Goal: Information Seeking & Learning: Check status

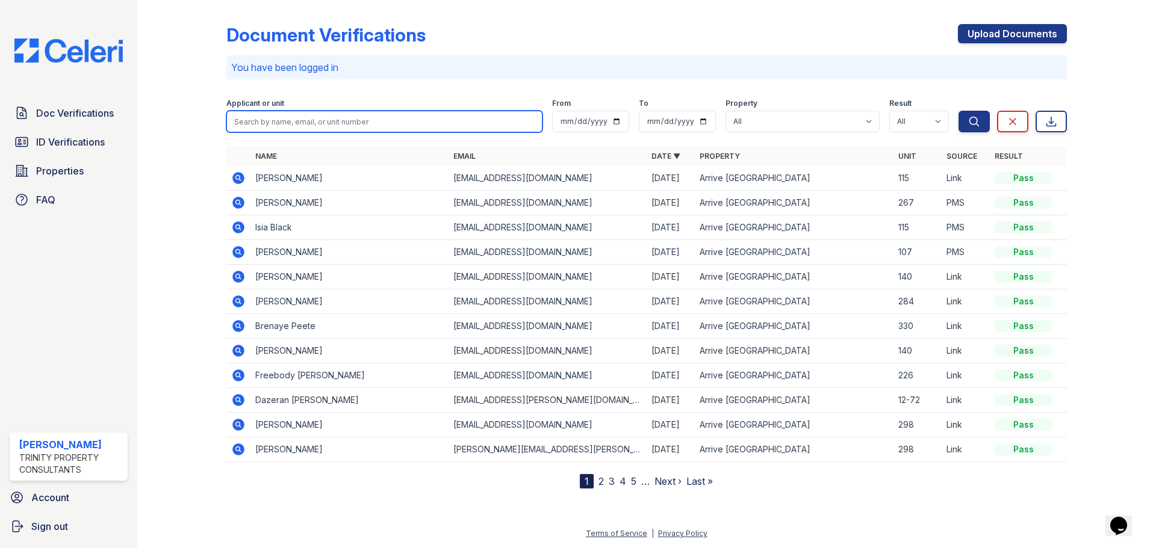
click at [254, 119] on input "search" at bounding box center [384, 122] width 316 height 22
type input "leaks"
click at [958, 111] on button "Search" at bounding box center [973, 122] width 31 height 22
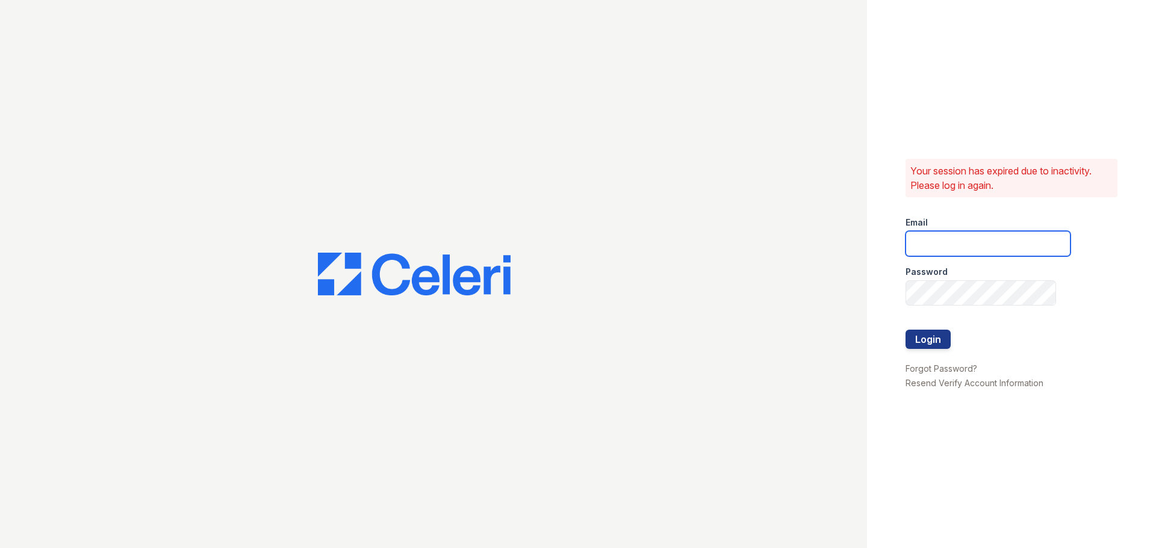
click at [946, 241] on input "email" at bounding box center [987, 243] width 165 height 25
type input "mmcgee@trinity-pm.com"
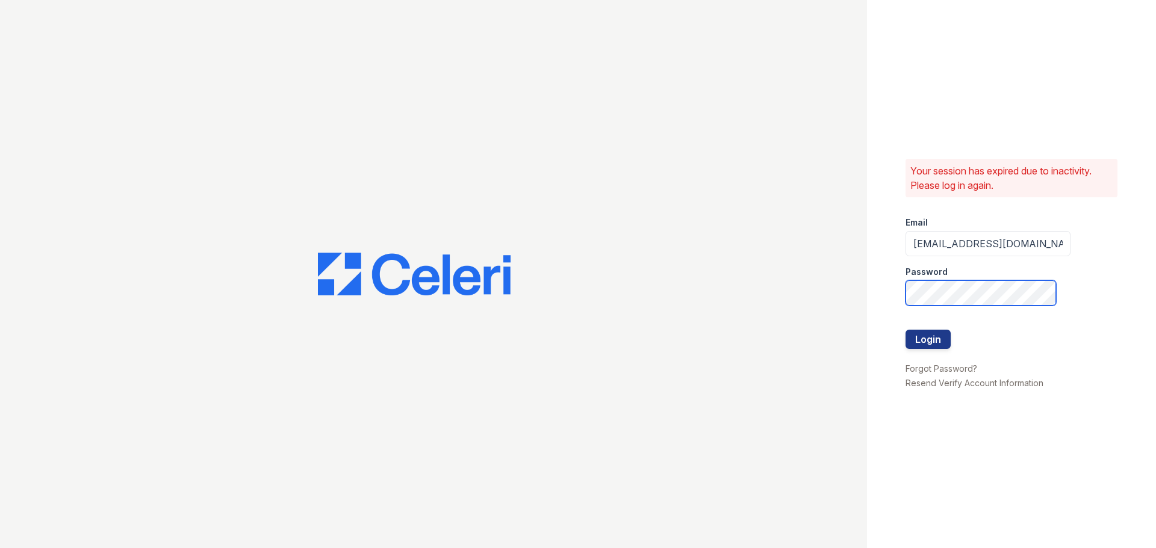
click at [905, 330] on button "Login" at bounding box center [927, 339] width 45 height 19
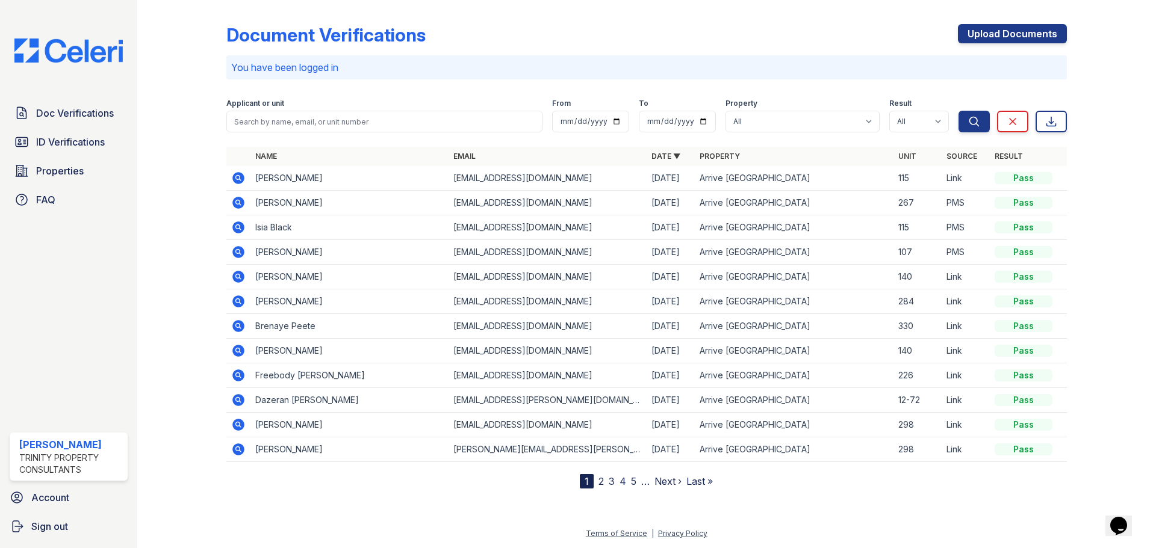
click at [366, 102] on div "Applicant or unit" at bounding box center [384, 105] width 316 height 12
click at [343, 117] on input "search" at bounding box center [384, 122] width 316 height 22
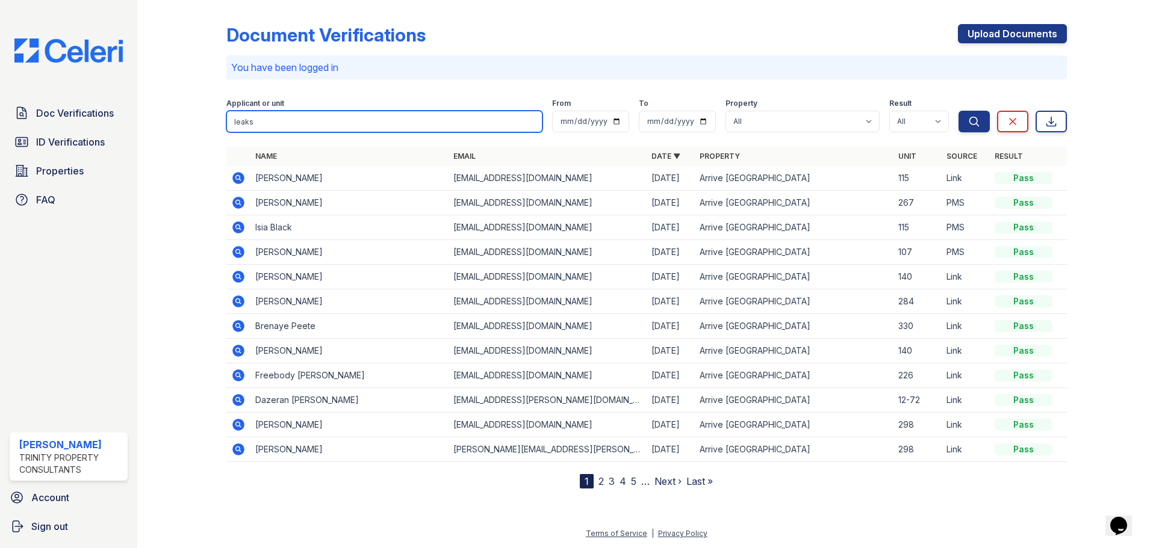
type input "leaks"
click at [958, 111] on button "Search" at bounding box center [973, 122] width 31 height 22
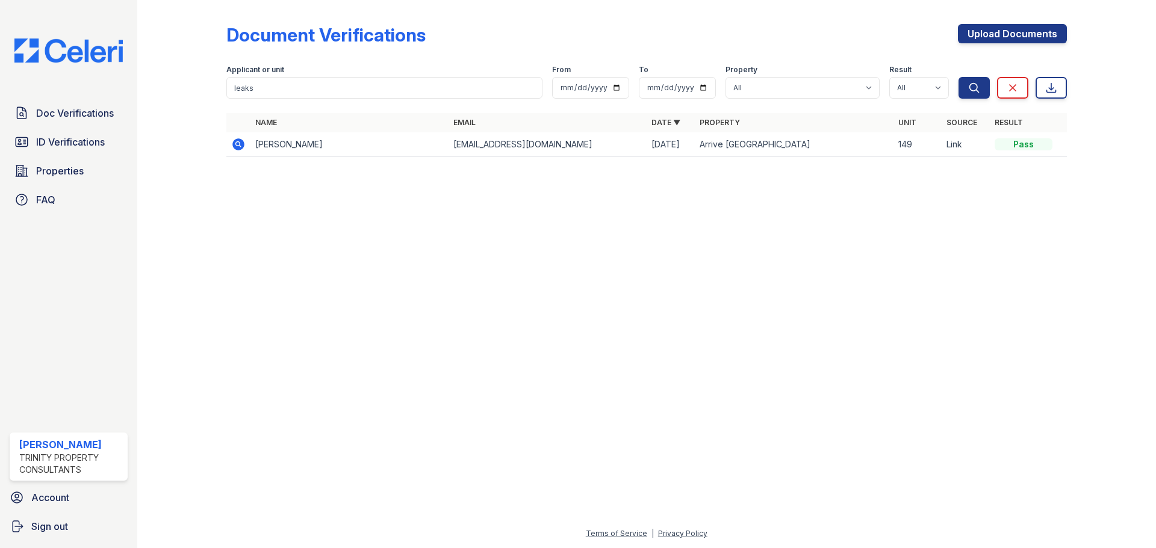
click at [234, 151] on icon at bounding box center [238, 144] width 14 height 14
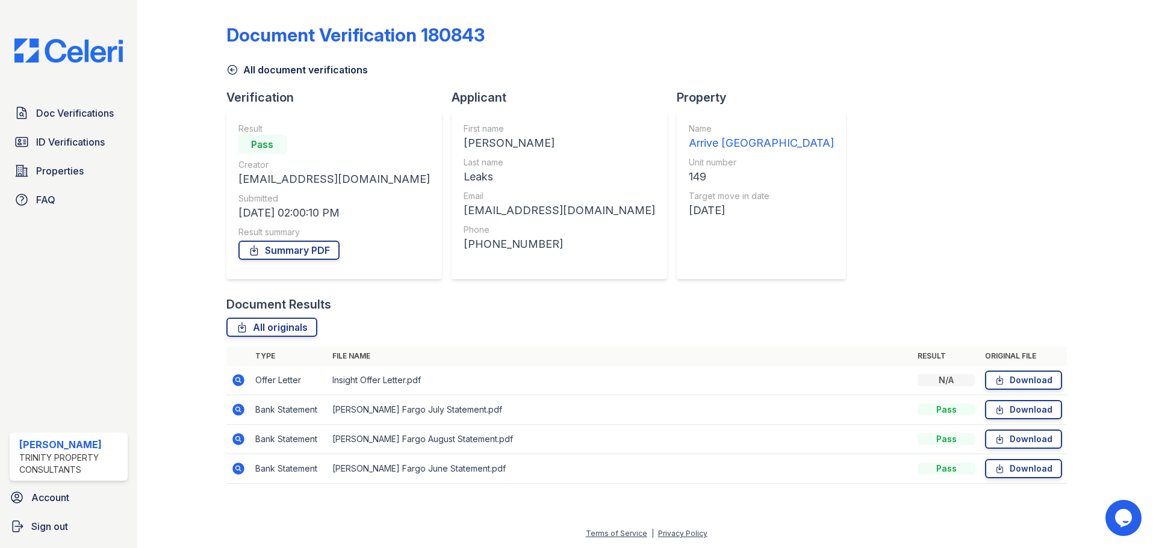
click at [304, 237] on div "Result summary" at bounding box center [333, 232] width 191 height 12
click at [305, 243] on link "Summary PDF" at bounding box center [288, 250] width 101 height 19
click at [69, 148] on span "ID Verifications" at bounding box center [70, 142] width 69 height 14
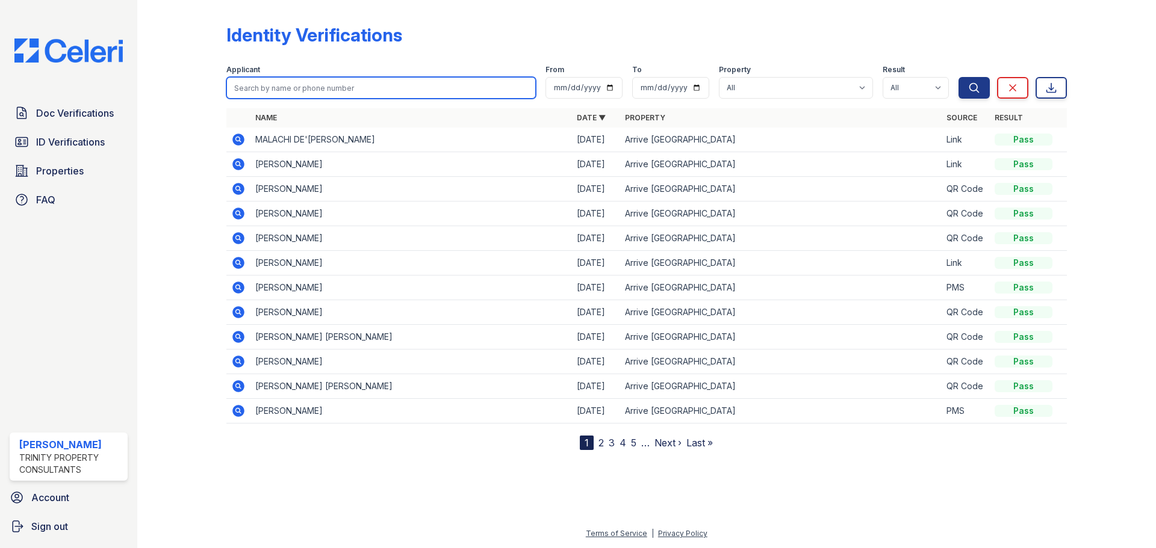
click at [320, 85] on input "search" at bounding box center [380, 88] width 309 height 22
type input "leaks"
click at [958, 77] on button "Search" at bounding box center [973, 88] width 31 height 22
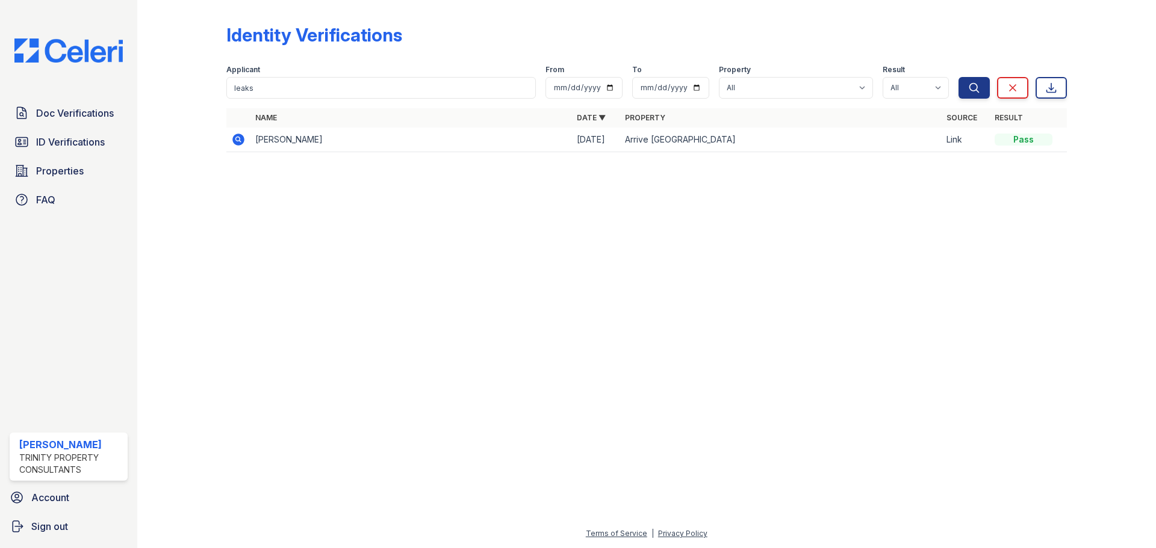
click at [230, 144] on td at bounding box center [238, 140] width 24 height 25
click at [238, 138] on icon at bounding box center [237, 138] width 3 height 3
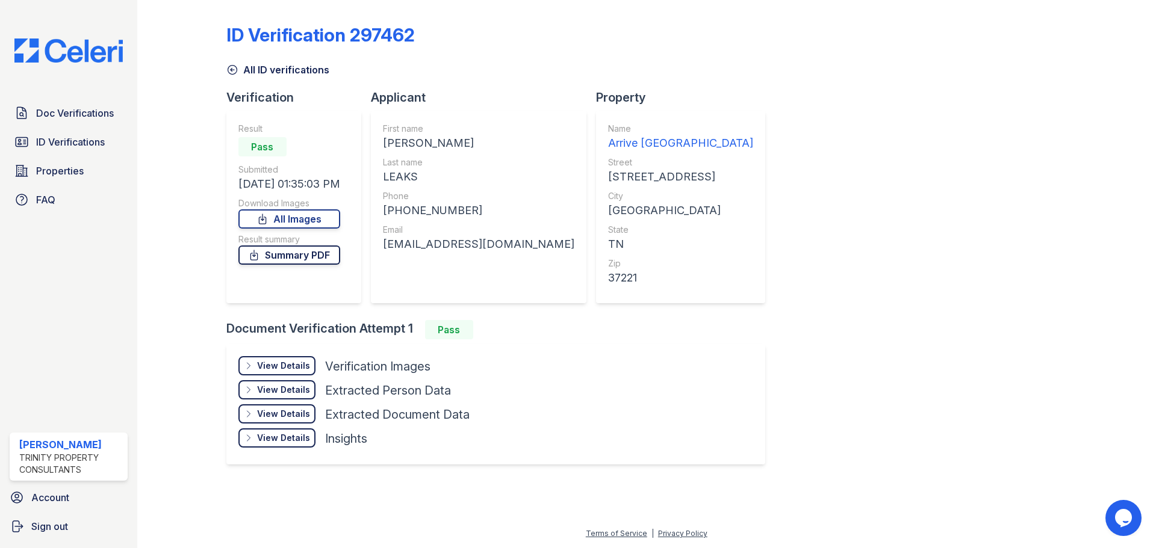
click at [337, 253] on link "Summary PDF" at bounding box center [289, 255] width 102 height 19
click at [274, 361] on div "View Details" at bounding box center [283, 366] width 53 height 12
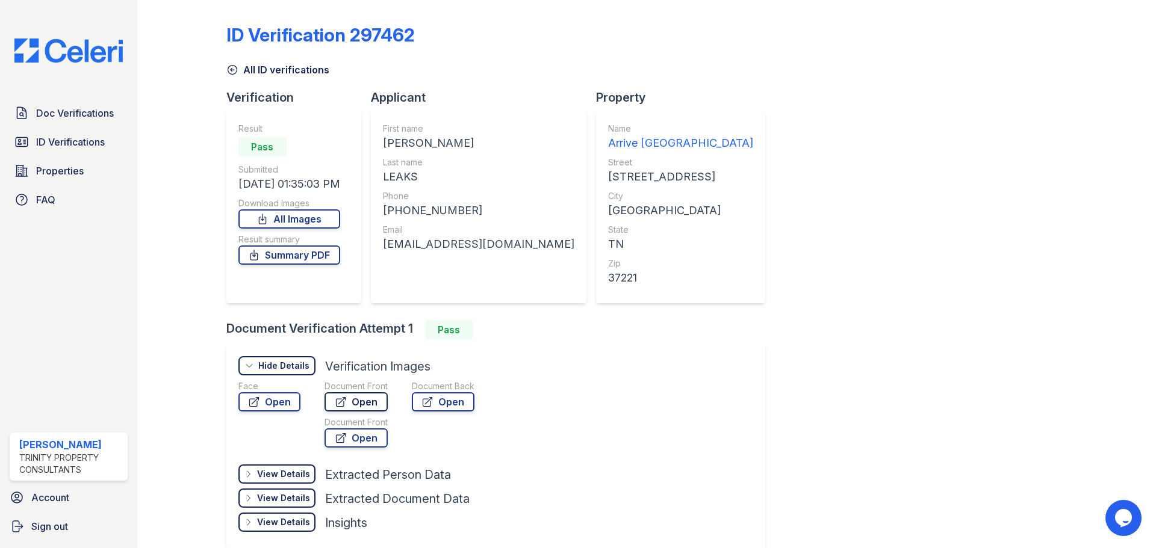
click at [344, 403] on icon at bounding box center [341, 402] width 12 height 12
click at [81, 150] on link "ID Verifications" at bounding box center [69, 142] width 118 height 24
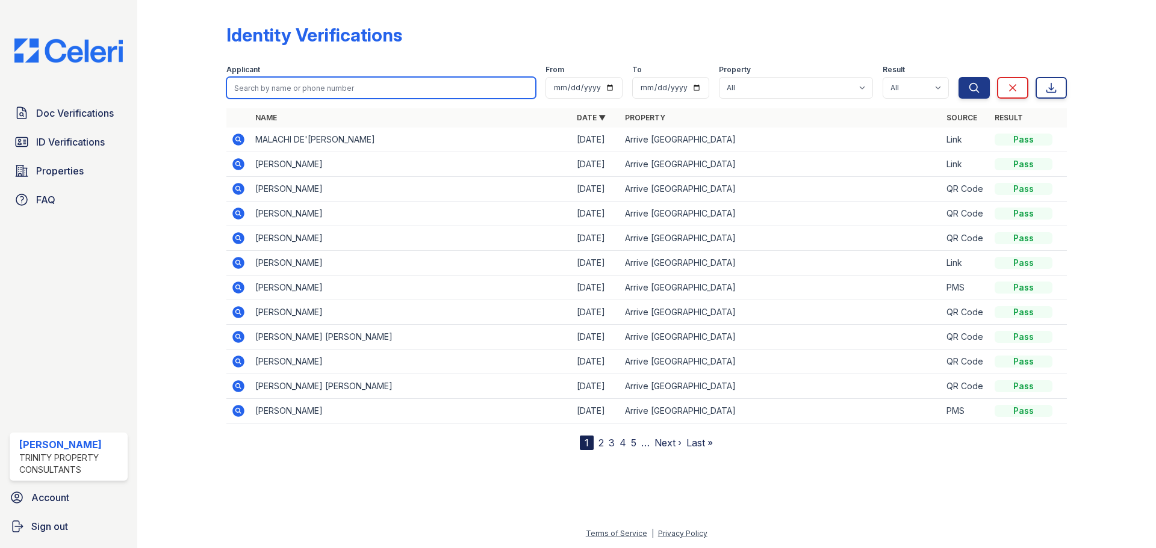
click at [365, 85] on input "search" at bounding box center [380, 88] width 309 height 22
type input "darnesha"
click at [958, 77] on button "Search" at bounding box center [973, 88] width 31 height 22
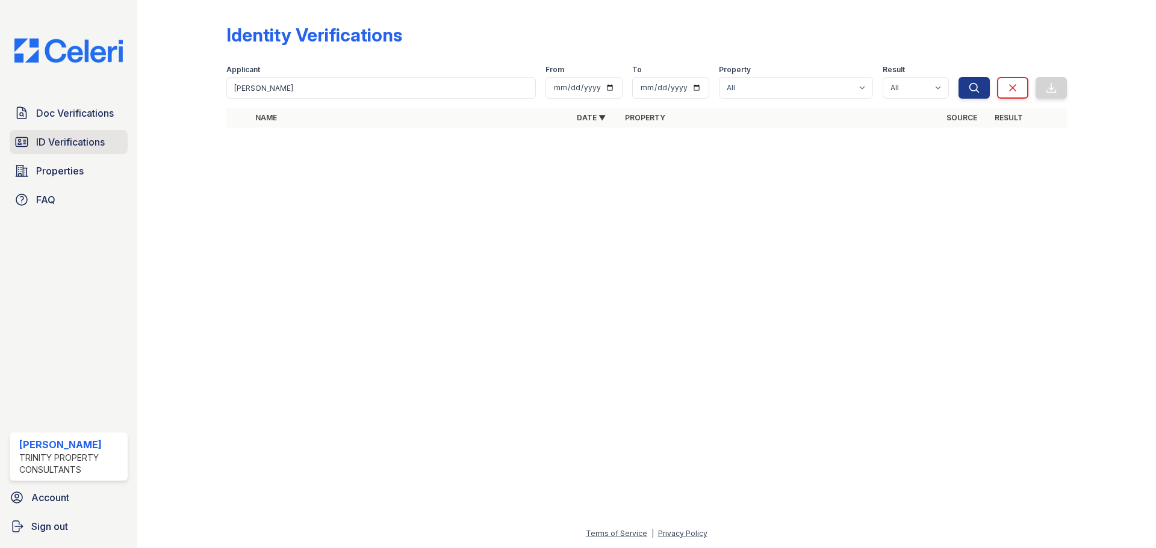
click at [61, 143] on span "ID Verifications" at bounding box center [70, 142] width 69 height 14
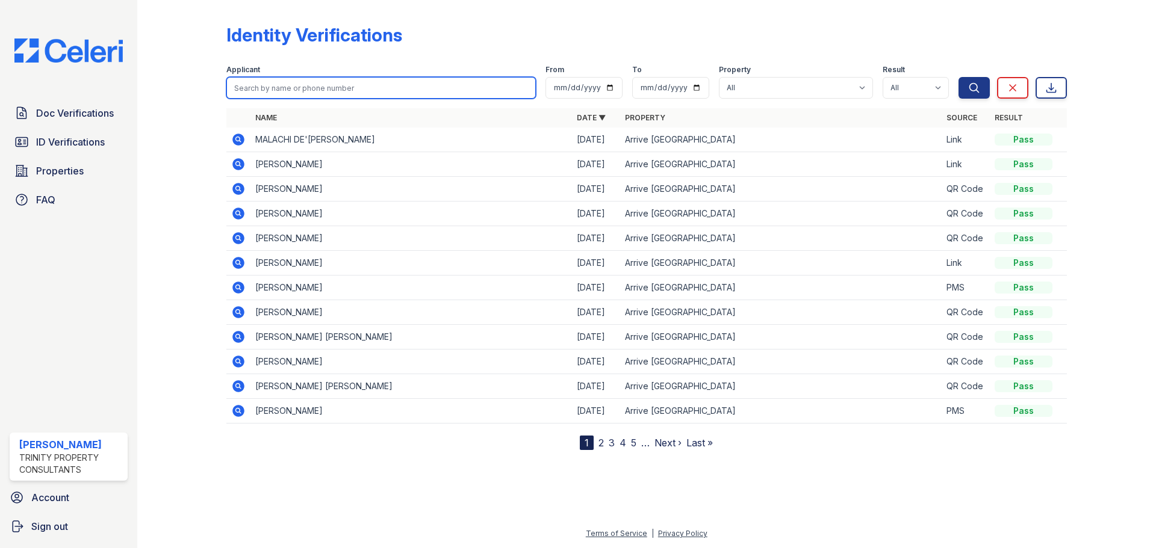
click at [310, 90] on input "search" at bounding box center [380, 88] width 309 height 22
type input "darn"
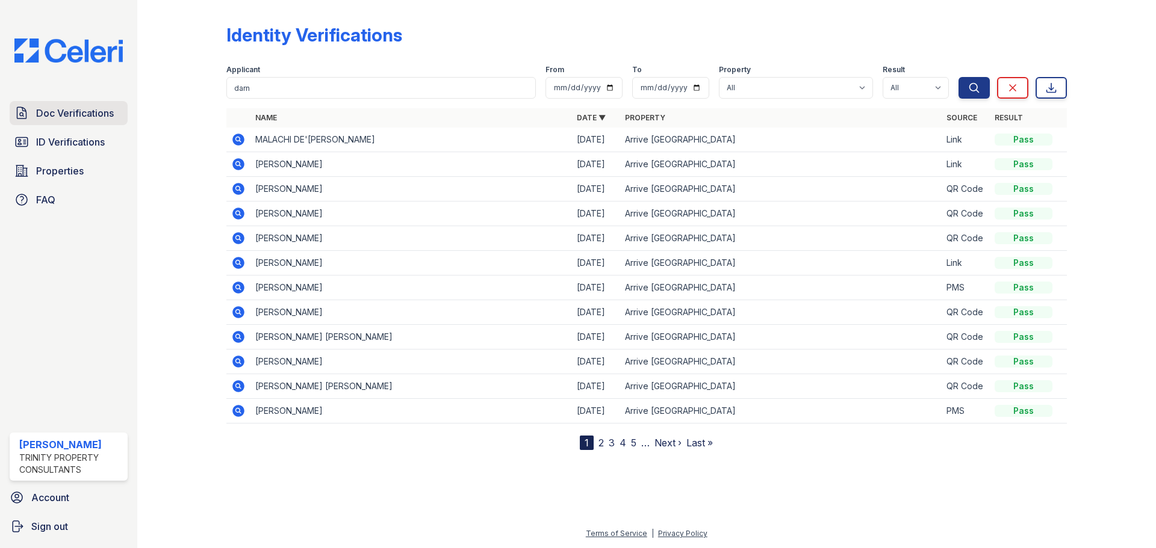
click at [56, 122] on link "Doc Verifications" at bounding box center [69, 113] width 118 height 24
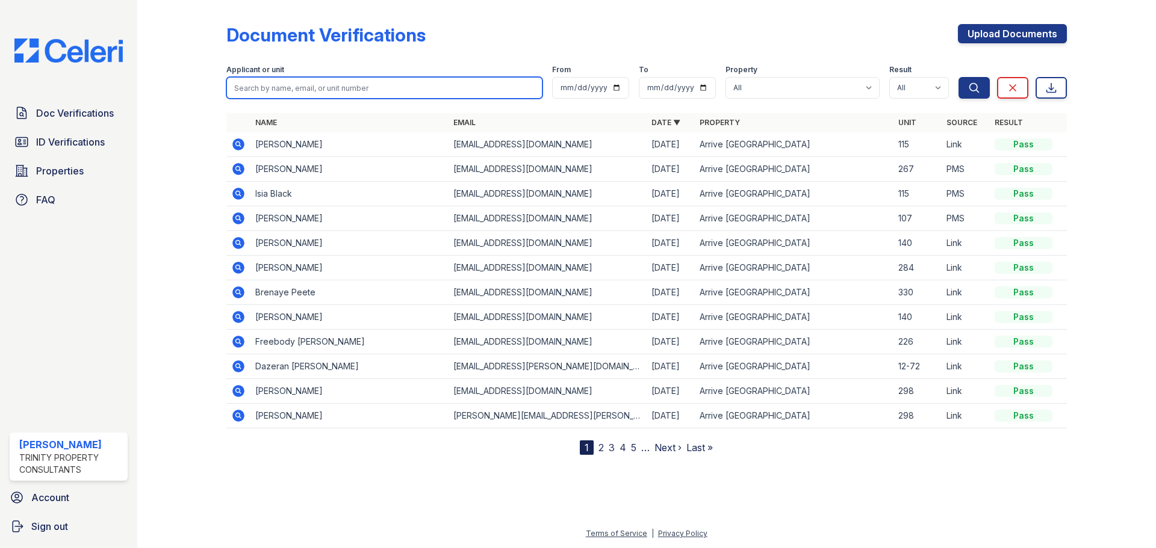
click at [284, 95] on input "search" at bounding box center [384, 88] width 316 height 22
click at [340, 85] on input "search" at bounding box center [384, 88] width 316 height 22
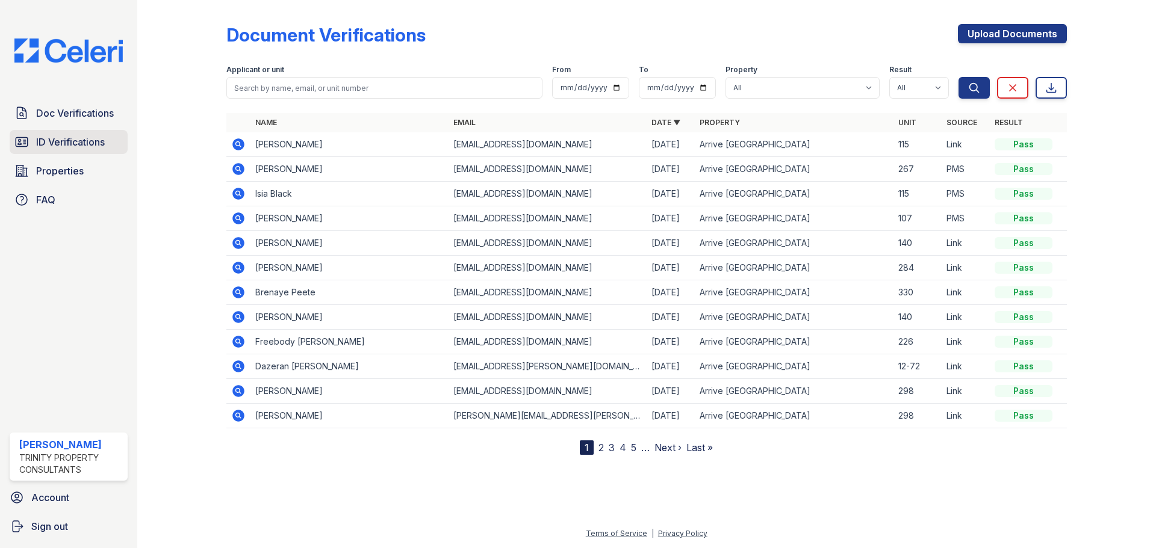
click at [90, 148] on span "ID Verifications" at bounding box center [70, 142] width 69 height 14
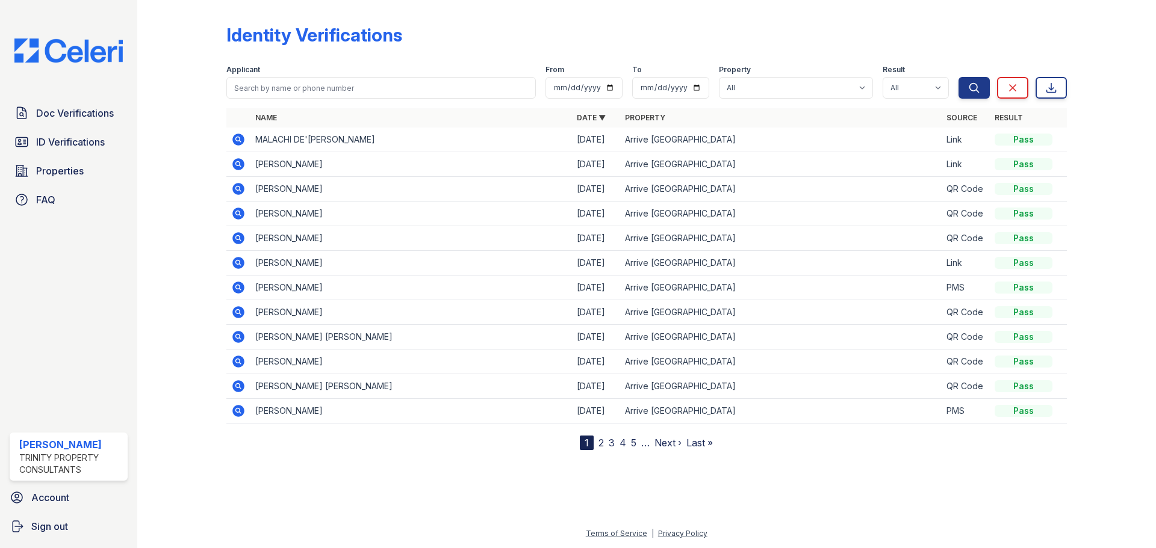
click at [352, 70] on div "Applicant" at bounding box center [380, 71] width 309 height 12
click at [348, 83] on input "search" at bounding box center [380, 88] width 309 height 22
type input "hampton"
click at [958, 77] on button "Search" at bounding box center [973, 88] width 31 height 22
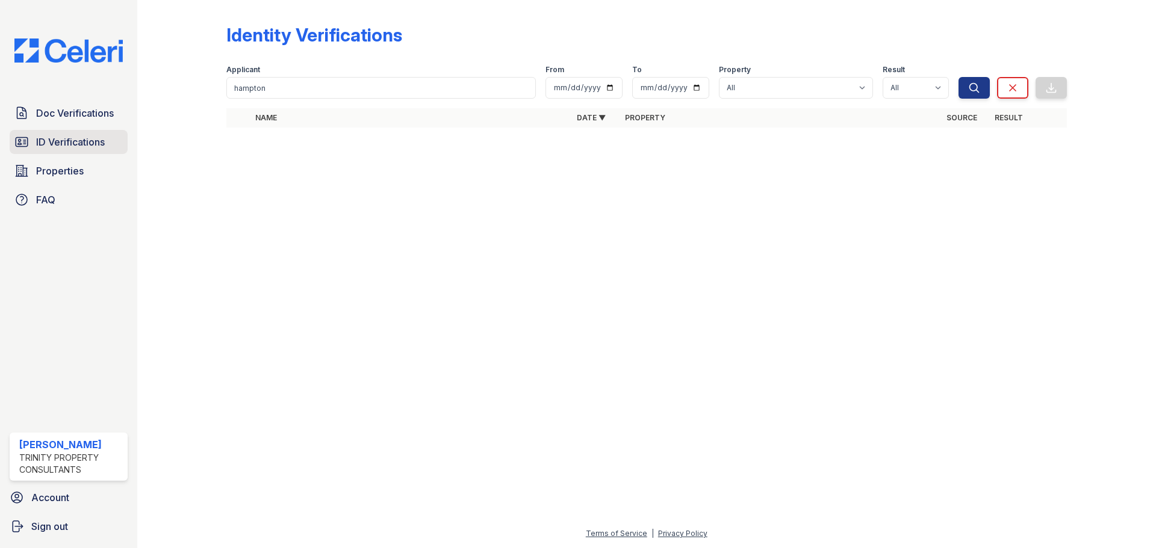
click at [73, 140] on span "ID Verifications" at bounding box center [70, 142] width 69 height 14
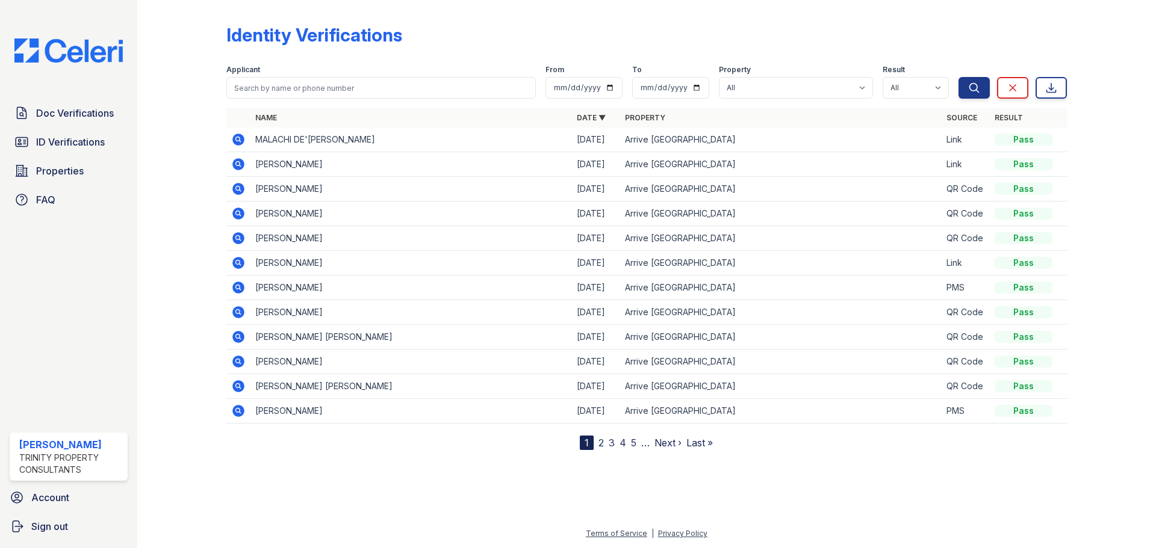
click at [618, 20] on div "Identity Verifications Filter Applicant From To Property All Arrive Bellevue Re…" at bounding box center [646, 227] width 840 height 445
click at [515, 486] on div at bounding box center [647, 498] width 980 height 57
click at [67, 137] on span "ID Verifications" at bounding box center [70, 142] width 69 height 14
click at [68, 160] on link "Properties" at bounding box center [69, 171] width 118 height 24
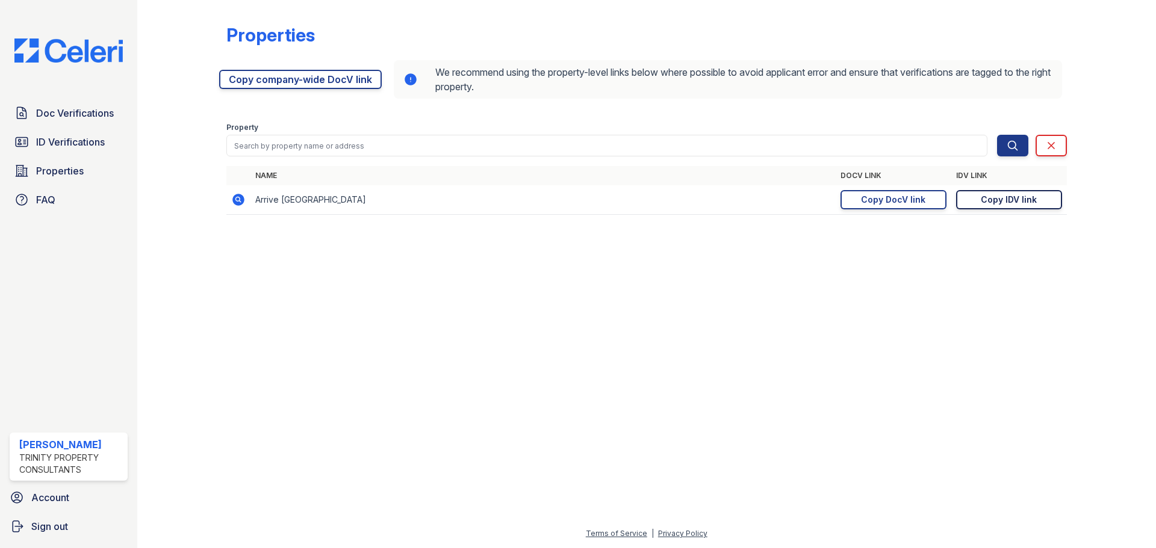
click at [1013, 205] on div "Copy IDV link" at bounding box center [1009, 200] width 56 height 12
